Goal: Task Accomplishment & Management: Use online tool/utility

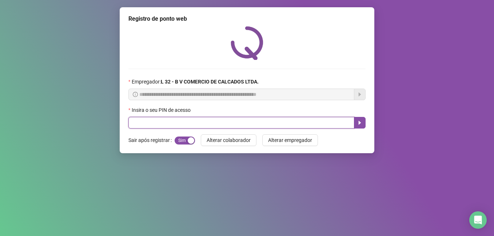
click at [163, 123] on input "text" at bounding box center [241, 123] width 226 height 12
type input "*****"
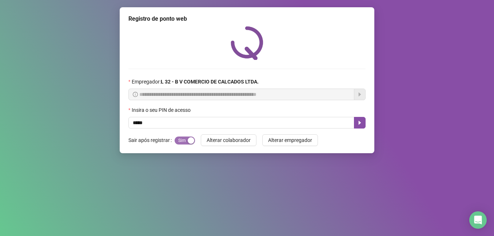
click at [184, 139] on span "Sim Não" at bounding box center [185, 141] width 20 height 8
click at [175, 137] on button "Sim Não" at bounding box center [185, 141] width 20 height 8
click at [188, 138] on div "button" at bounding box center [191, 140] width 7 height 7
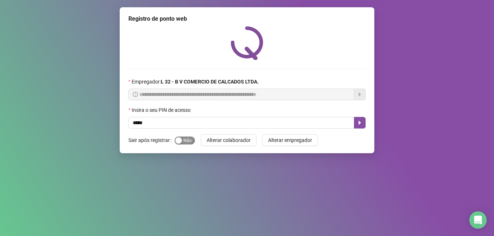
click at [188, 138] on span "Sim Não" at bounding box center [185, 141] width 20 height 8
click at [360, 120] on icon "caret-right" at bounding box center [360, 123] width 6 height 6
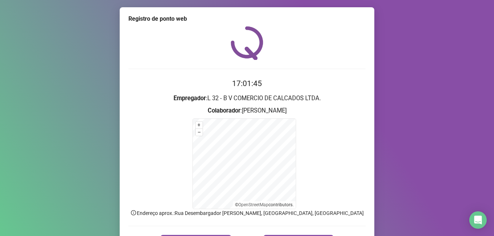
scroll to position [45, 0]
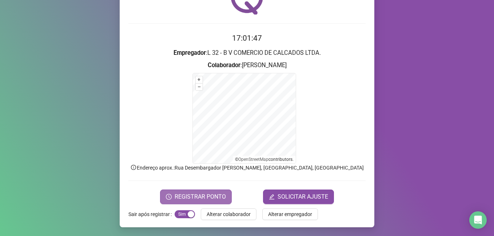
click at [205, 195] on span "REGISTRAR PONTO" at bounding box center [200, 197] width 51 height 9
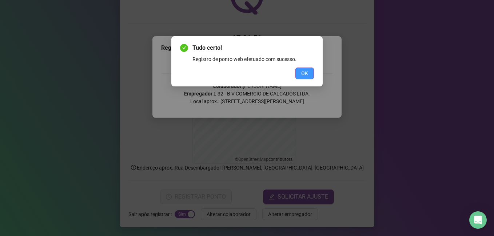
click at [309, 71] on button "OK" at bounding box center [304, 74] width 19 height 12
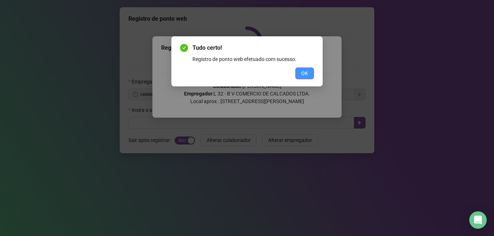
scroll to position [0, 0]
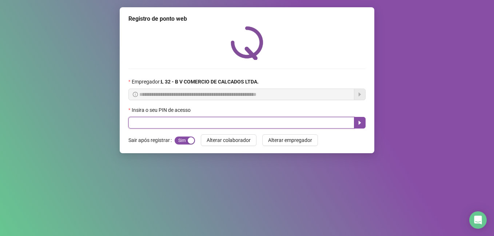
click at [277, 124] on input "text" at bounding box center [241, 123] width 226 height 12
type input "*"
type input "*****"
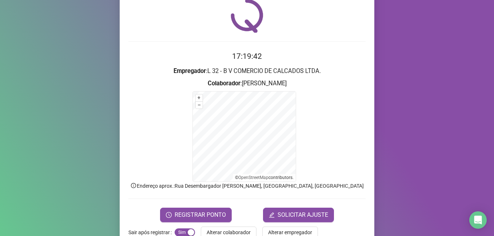
scroll to position [45, 0]
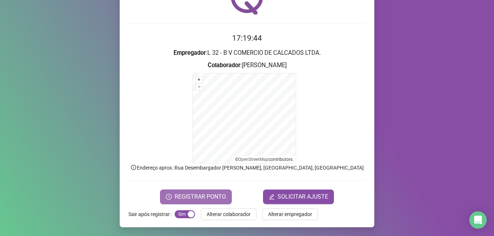
click at [215, 202] on button "REGISTRAR PONTO" at bounding box center [196, 197] width 72 height 15
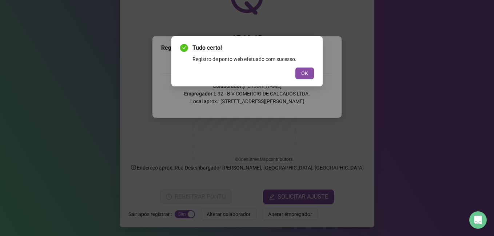
click at [302, 66] on div "Tudo certo! Registro de ponto web efetuado com sucesso. OK" at bounding box center [247, 62] width 134 height 36
click at [300, 71] on button "OK" at bounding box center [304, 74] width 19 height 12
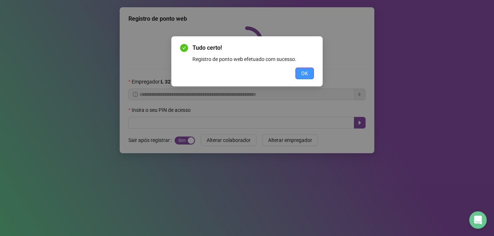
scroll to position [0, 0]
